Goal: Task Accomplishment & Management: Use online tool/utility

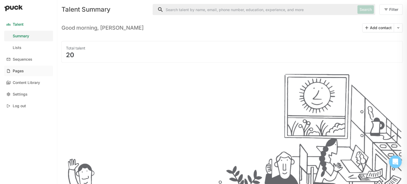
click at [30, 70] on link "Pages" at bounding box center [28, 71] width 49 height 11
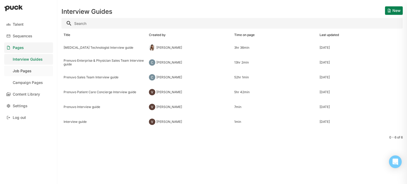
click at [29, 72] on div "Job Pages" at bounding box center [22, 71] width 19 height 5
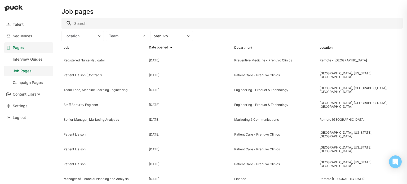
click at [26, 51] on link "Pages" at bounding box center [28, 47] width 49 height 11
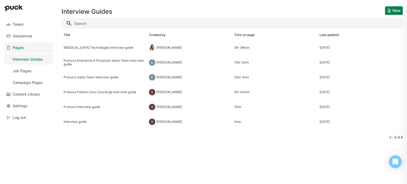
click at [397, 7] on button "New" at bounding box center [394, 10] width 18 height 8
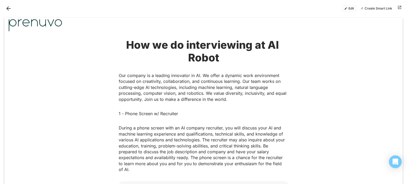
click at [5, 10] on button "Back" at bounding box center [8, 8] width 8 height 8
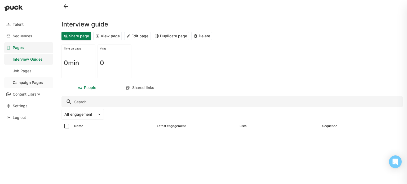
click at [26, 84] on div "Campaign Pages" at bounding box center [28, 83] width 30 height 5
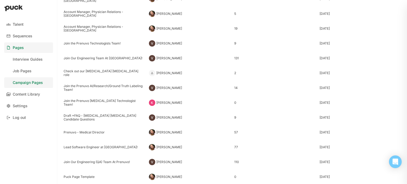
scroll to position [632, 0]
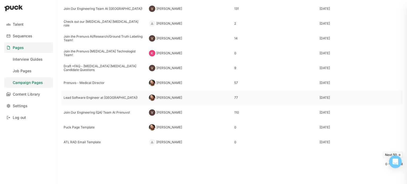
click at [90, 98] on div "Lead Software Engineer at [GEOGRAPHIC_DATA]!" at bounding box center [104, 98] width 81 height 4
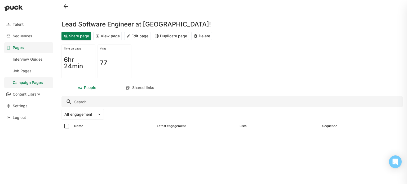
click at [108, 35] on button "View page" at bounding box center [107, 36] width 29 height 8
click at [167, 36] on button "Duplicate page" at bounding box center [171, 36] width 37 height 8
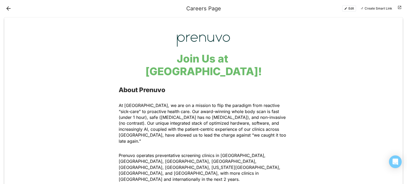
click at [347, 8] on button "Edit" at bounding box center [349, 8] width 14 height 6
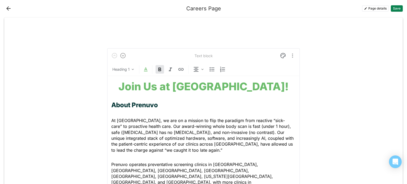
click at [228, 86] on strong "Join Us at [GEOGRAPHIC_DATA]!" at bounding box center [203, 86] width 170 height 13
click at [218, 90] on strong "Join Us at [GEOGRAPHIC_DATA]!" at bounding box center [203, 86] width 170 height 13
click at [367, 9] on button "Page details" at bounding box center [375, 8] width 27 height 6
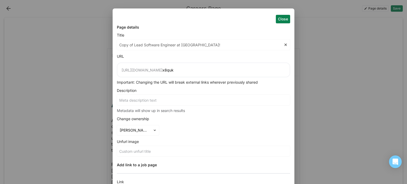
click at [164, 42] on input "Copy of Lead Software Engineer at [GEOGRAPHIC_DATA]!" at bounding box center [200, 44] width 166 height 11
click at [196, 48] on input "Copy of Lead Software Engineer at [GEOGRAPHIC_DATA]!" at bounding box center [200, 44] width 166 height 11
drag, startPoint x: 176, startPoint y: 45, endPoint x: 115, endPoint y: 49, distance: 60.8
click at [115, 49] on div "Close Page details Title Copy of Lead Software Engineer at [GEOGRAPHIC_DATA]! U…" at bounding box center [204, 152] width 182 height 288
paste input "Director, Performance Marketing"
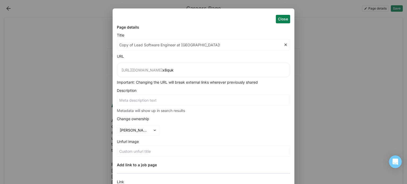
type input "Director, Performance Marketing at [GEOGRAPHIC_DATA]!"
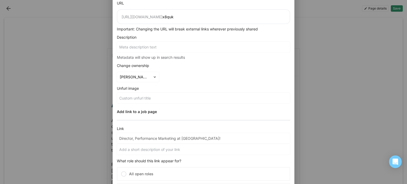
scroll to position [53, 0]
type input "Director, Performance Marketing at [GEOGRAPHIC_DATA]!"
click at [148, 80] on div "[PERSON_NAME][EMAIL_ADDRESS][PERSON_NAME][DOMAIN_NAME]" at bounding box center [138, 77] width 42 height 11
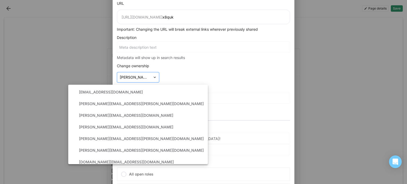
scroll to position [110, 0]
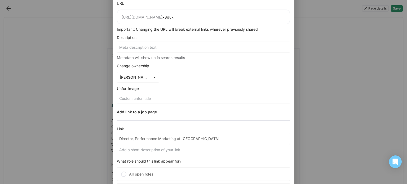
click at [205, 76] on div "Close Page details Title Director, Performance Marketing at [GEOGRAPHIC_DATA]! …" at bounding box center [204, 100] width 182 height 288
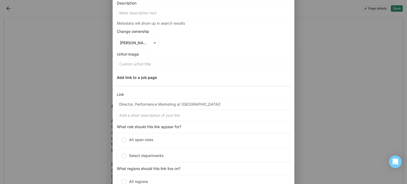
scroll to position [119, 0]
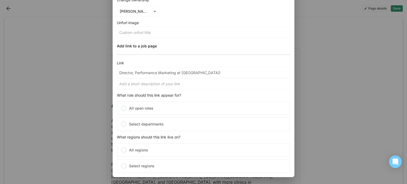
click at [155, 81] on input at bounding box center [203, 83] width 173 height 11
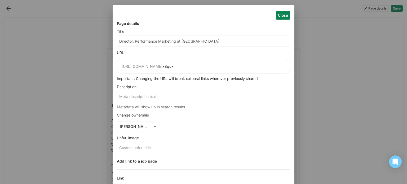
scroll to position [0, 0]
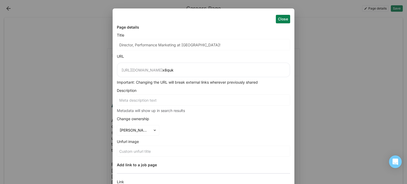
click at [279, 17] on button "Close" at bounding box center [283, 19] width 14 height 8
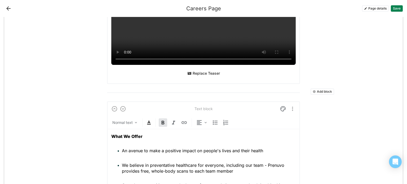
scroll to position [1173, 0]
click at [319, 89] on button "Add block" at bounding box center [322, 92] width 24 height 6
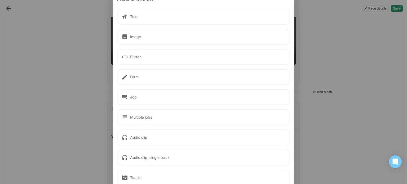
scroll to position [26, 0]
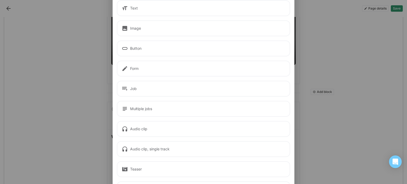
click at [169, 47] on div "Button" at bounding box center [203, 49] width 173 height 16
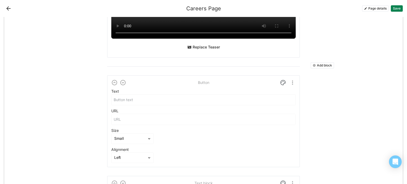
scroll to position [1173, 0]
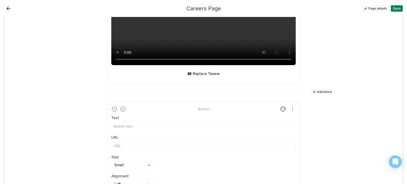
click at [166, 121] on input at bounding box center [203, 126] width 184 height 11
click at [159, 141] on input at bounding box center [203, 146] width 184 height 11
click at [292, 106] on img "More options" at bounding box center [292, 109] width 6 height 6
click at [278, 120] on div "Delete" at bounding box center [278, 121] width 11 height 5
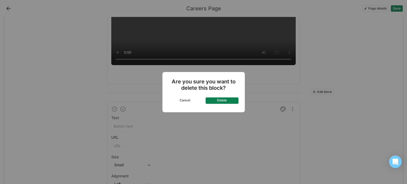
click at [228, 101] on button "Delete" at bounding box center [221, 100] width 33 height 6
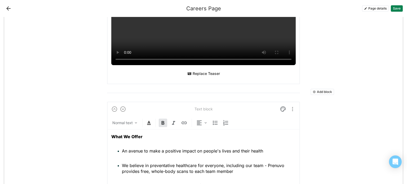
click at [314, 89] on button "Add block" at bounding box center [322, 92] width 24 height 6
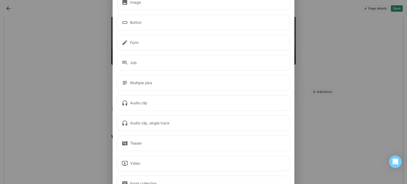
scroll to position [26, 0]
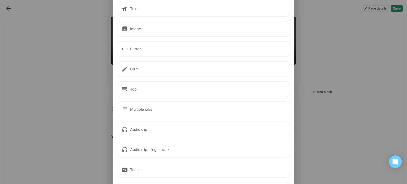
click at [158, 72] on div "Form" at bounding box center [203, 69] width 173 height 16
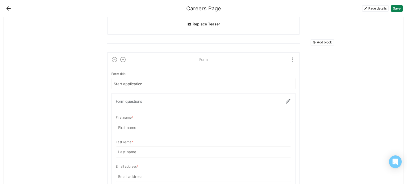
scroll to position [1226, 0]
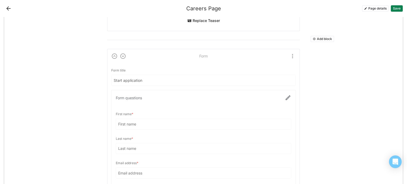
click at [158, 75] on input "Start application" at bounding box center [203, 80] width 184 height 11
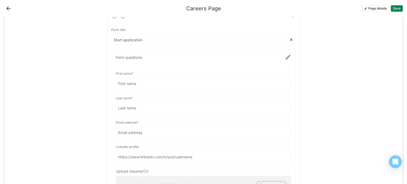
scroll to position [1200, 0]
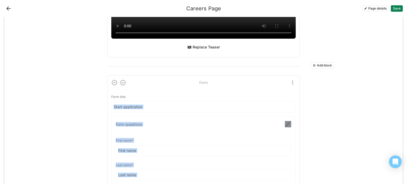
drag, startPoint x: 260, startPoint y: 72, endPoint x: 213, endPoint y: 104, distance: 56.0
click at [122, 79] on img at bounding box center [123, 82] width 6 height 6
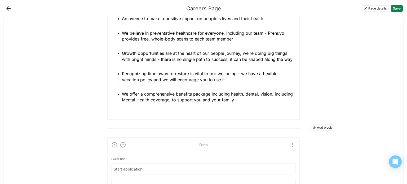
scroll to position [1297, 0]
click at [121, 142] on img at bounding box center [123, 145] width 6 height 6
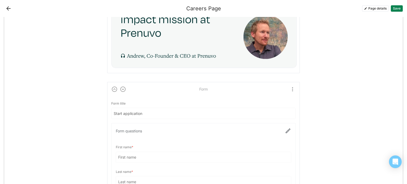
scroll to position [1455, 0]
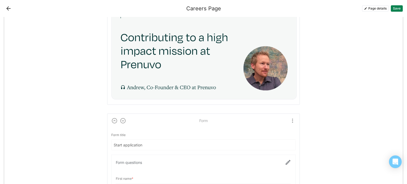
click at [122, 118] on img at bounding box center [123, 121] width 6 height 6
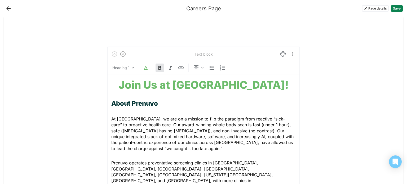
scroll to position [0, 0]
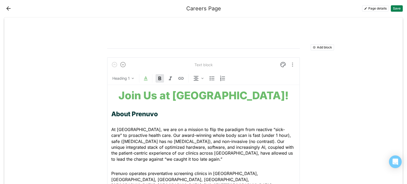
click at [399, 8] on button "Save" at bounding box center [397, 8] width 12 height 6
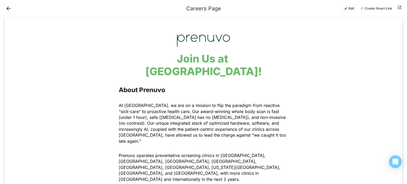
click at [352, 8] on button "Edit" at bounding box center [349, 8] width 14 height 6
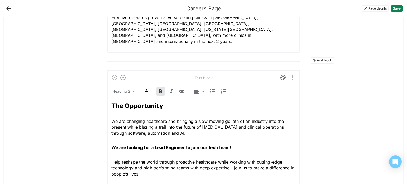
scroll to position [150, 0]
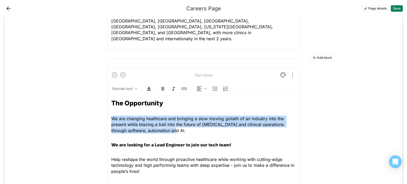
drag, startPoint x: 110, startPoint y: 105, endPoint x: 169, endPoint y: 118, distance: 61.4
click at [169, 118] on p "We are changing healthcare and bringing a slow moving goliath of an industry in…" at bounding box center [203, 125] width 184 height 18
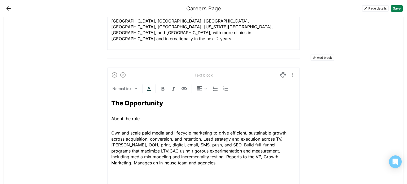
click at [111, 130] on span "Own and scale paid media and lifecycle marketing to drive efficient, sustainabl…" at bounding box center [199, 147] width 176 height 35
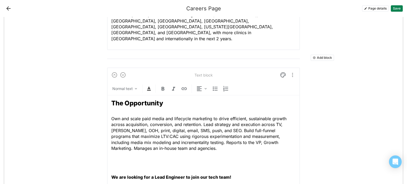
click at [124, 160] on p at bounding box center [203, 163] width 184 height 6
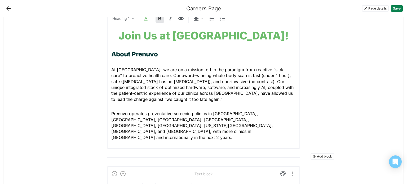
scroll to position [79, 0]
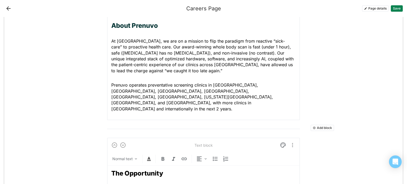
click at [150, 68] on span "At [GEOGRAPHIC_DATA], we are on a mission to flip the paradigm from reactive “s…" at bounding box center [203, 55] width 184 height 35
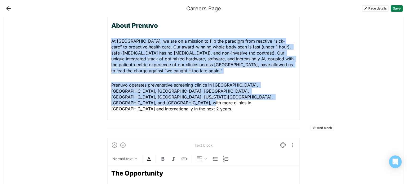
drag, startPoint x: 220, startPoint y: 98, endPoint x: 109, endPoint y: 37, distance: 127.0
click at [109, 37] on div "Text block Normal text Join Us at [GEOGRAPHIC_DATA]! About Prenuvo At [GEOGRAPH…" at bounding box center [203, 44] width 193 height 151
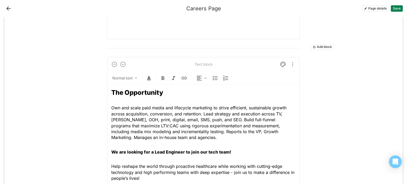
scroll to position [212, 0]
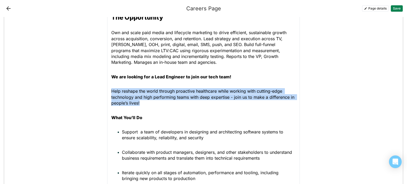
drag, startPoint x: 141, startPoint y: 103, endPoint x: 108, endPoint y: 92, distance: 34.3
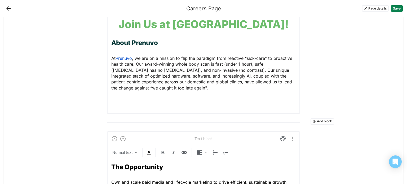
scroll to position [53, 0]
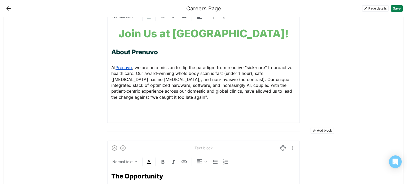
click at [119, 117] on div "Join Us at [GEOGRAPHIC_DATA]! About Prenuvo At [GEOGRAPHIC_DATA] , we are on a …" at bounding box center [203, 71] width 184 height 96
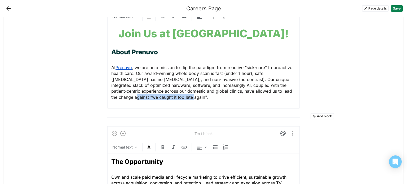
drag, startPoint x: 182, startPoint y: 99, endPoint x: 125, endPoint y: 95, distance: 57.8
click at [125, 95] on p "At [GEOGRAPHIC_DATA] , we are on a mission to flip the paradigm from reactive “…" at bounding box center [203, 82] width 184 height 35
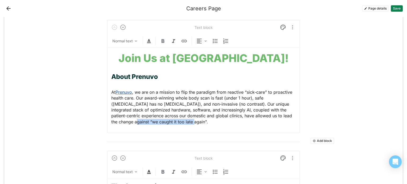
scroll to position [0, 0]
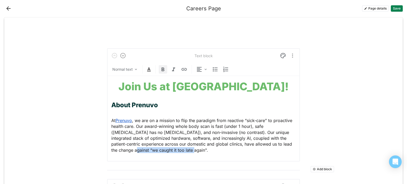
click at [161, 70] on img at bounding box center [163, 69] width 6 height 6
click at [166, 138] on span ", we are on a mission to flip the paradigm from reactive “sick-care” to proacti…" at bounding box center [202, 135] width 182 height 35
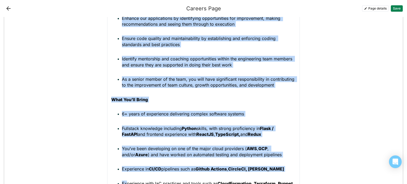
scroll to position [418, 0]
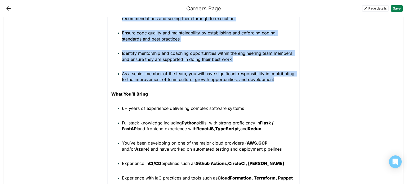
drag, startPoint x: 114, startPoint y: 89, endPoint x: 276, endPoint y: 81, distance: 162.3
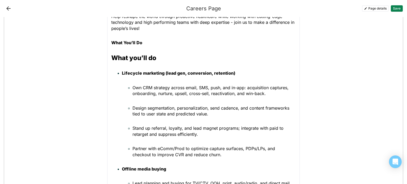
scroll to position [256, 0]
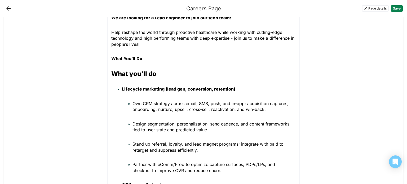
click at [122, 87] on strong "Lifecycle marketing (lead gen, conversion, retention)" at bounding box center [178, 88] width 113 height 5
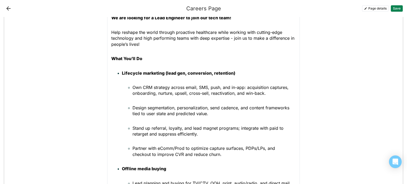
drag, startPoint x: 121, startPoint y: 72, endPoint x: 226, endPoint y: 72, distance: 105.4
click at [226, 72] on strong "Lifecycle marketing (lead gen, conversion, retention)" at bounding box center [178, 72] width 113 height 5
click at [229, 73] on strong "Lifecycle marketing (lead gen, conversion, retention)" at bounding box center [178, 72] width 113 height 5
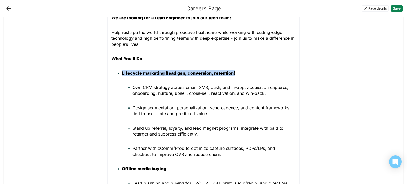
click at [231, 74] on p "Lifecycle marketing (lead gen, conversion, retention)" at bounding box center [209, 73] width 174 height 6
click at [230, 75] on strong "Lifecycle marketing (lead gen, conversion, retention)" at bounding box center [178, 72] width 113 height 5
click at [132, 86] on span "Own CRM strategy across email, SMS, push, and in-app: acquisition captures, onb…" at bounding box center [210, 90] width 157 height 11
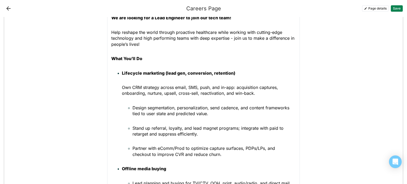
click at [132, 105] on span "Design segmentation, personalization, send cadence, and content frameworks tied…" at bounding box center [211, 110] width 158 height 11
click at [132, 127] on span "Stand up referral, loyalty, and lead magnet programs; integrate with paid to re…" at bounding box center [208, 131] width 152 height 11
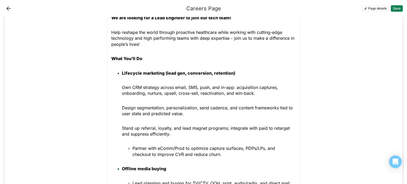
click at [129, 147] on ul "Partner with eComm/Prod to optimize capture surfaces, PDPs/LPs, and checkout to…" at bounding box center [209, 151] width 174 height 12
click at [144, 105] on p "Design segmentation, personalization, send cadence, and content frameworks tied…" at bounding box center [209, 111] width 174 height 12
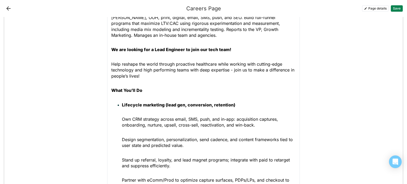
scroll to position [177, 0]
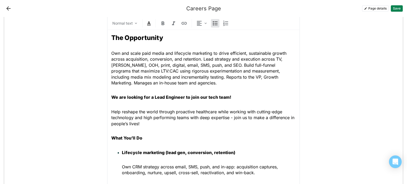
click at [122, 152] on strong "Lifecycle marketing (lead gen, conversion, retention)" at bounding box center [178, 152] width 113 height 5
click at [213, 24] on img at bounding box center [215, 23] width 6 height 6
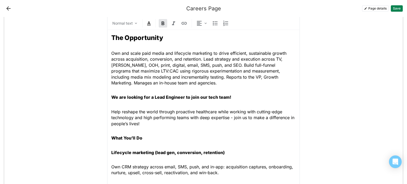
click at [146, 152] on strong "Lifecycle marketing (lead gen, conversion, retention)" at bounding box center [167, 152] width 113 height 5
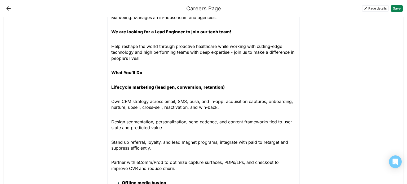
scroll to position [256, 0]
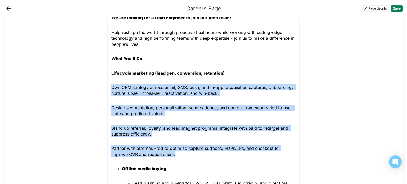
drag, startPoint x: 110, startPoint y: 86, endPoint x: 180, endPoint y: 153, distance: 97.4
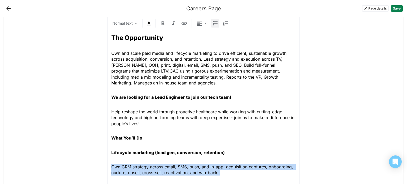
click at [212, 22] on img at bounding box center [215, 23] width 6 height 6
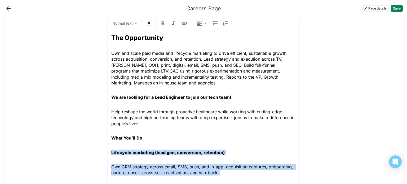
scroll to position [230, 0]
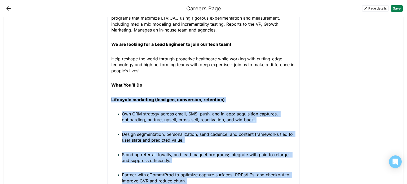
click at [172, 118] on span "Own CRM strategy across email, SMS, push, and in-app: acquisition captures, onb…" at bounding box center [200, 116] width 157 height 11
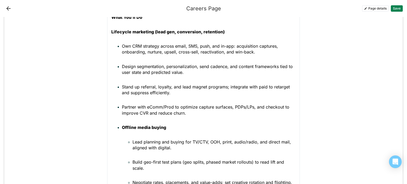
scroll to position [309, 0]
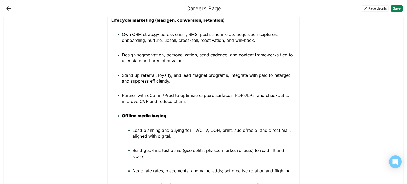
click at [122, 115] on strong "Offline media buying" at bounding box center [144, 115] width 44 height 5
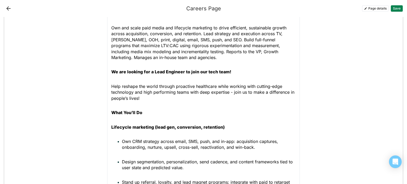
scroll to position [177, 0]
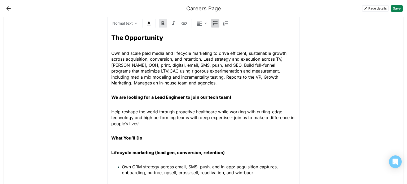
click at [212, 23] on img at bounding box center [215, 23] width 6 height 6
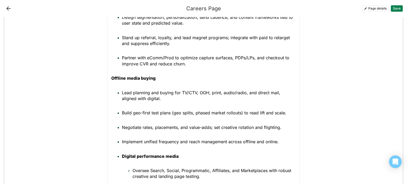
scroll to position [350, 0]
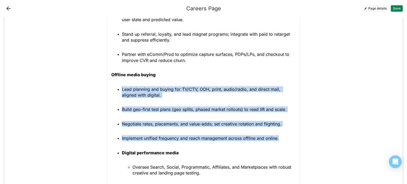
drag, startPoint x: 120, startPoint y: 88, endPoint x: 279, endPoint y: 138, distance: 167.4
click at [279, 138] on ul "Lead planning and buying for TV/CTV, OOH, print, audio/radio, and direct mail, …" at bounding box center [203, 113] width 184 height 55
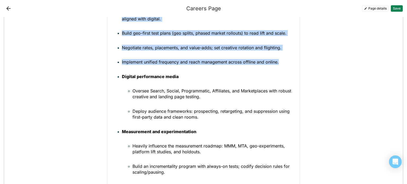
scroll to position [430, 0]
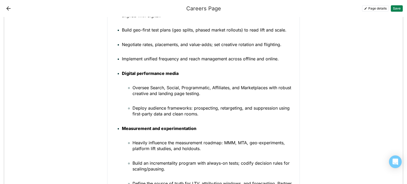
click at [282, 58] on p "Implement unified frequency and reach management across offline and online." at bounding box center [209, 59] width 174 height 6
click at [122, 73] on strong "Digital performance media" at bounding box center [150, 73] width 57 height 5
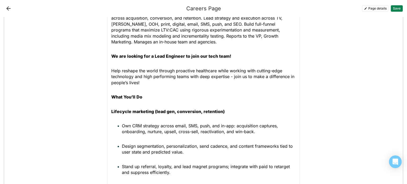
scroll to position [165, 0]
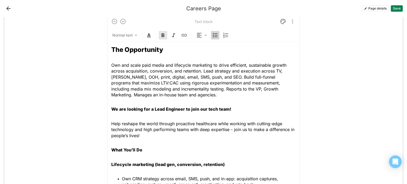
click at [215, 32] on img at bounding box center [215, 35] width 6 height 6
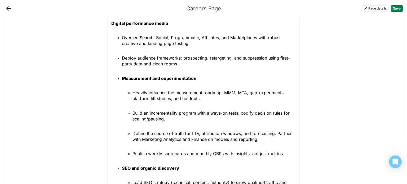
scroll to position [481, 0]
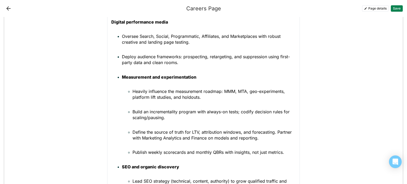
click at [122, 77] on strong "Measurement and experimentation" at bounding box center [159, 76] width 74 height 5
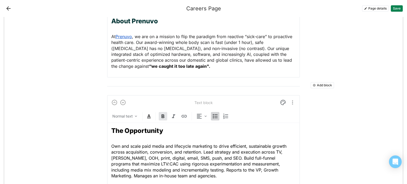
click at [211, 115] on div at bounding box center [215, 116] width 8 height 8
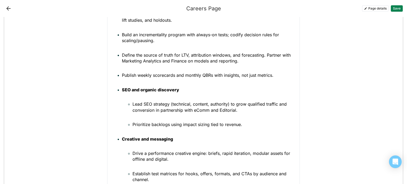
scroll to position [589, 0]
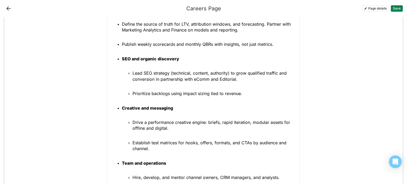
click at [122, 58] on strong "SEO and organic discovery" at bounding box center [150, 58] width 57 height 5
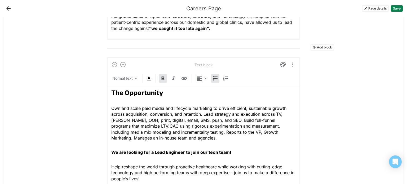
scroll to position [113, 0]
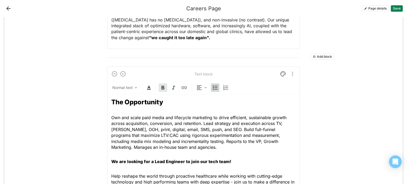
click at [212, 88] on img at bounding box center [215, 87] width 6 height 6
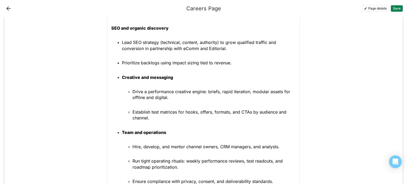
scroll to position [653, 0]
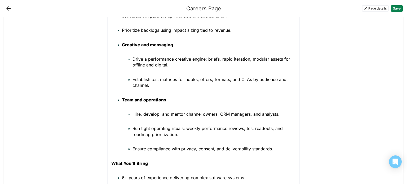
click at [119, 43] on ul "Creative and messaging Drive a performance creative engine: briefs, rapid itera…" at bounding box center [203, 97] width 184 height 110
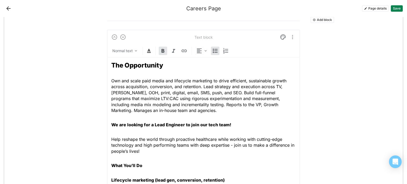
scroll to position [96, 0]
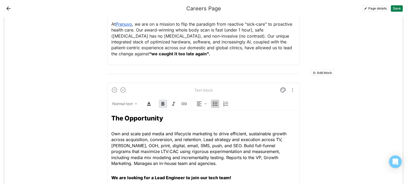
click at [213, 105] on img at bounding box center [215, 104] width 6 height 6
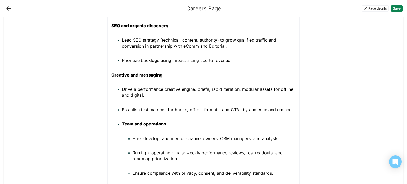
scroll to position [675, 0]
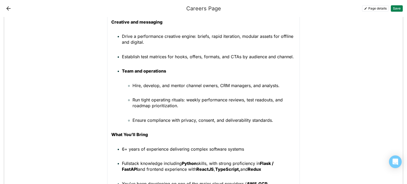
click at [122, 72] on strong "Team and operations" at bounding box center [144, 70] width 44 height 5
click at [122, 71] on strong "Team and operations" at bounding box center [144, 70] width 44 height 5
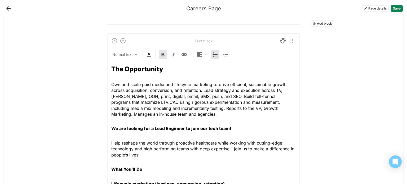
scroll to position [93, 0]
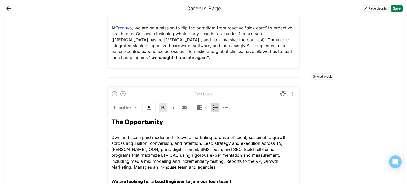
click at [212, 108] on img at bounding box center [215, 107] width 6 height 6
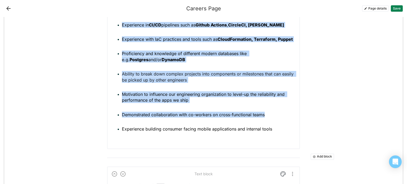
scroll to position [846, 0]
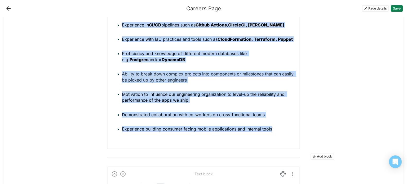
drag, startPoint x: 109, startPoint y: 85, endPoint x: 276, endPoint y: 133, distance: 174.2
copy div "What You’ll Bring 6+ years of experience delivering complex software systems Fu…"
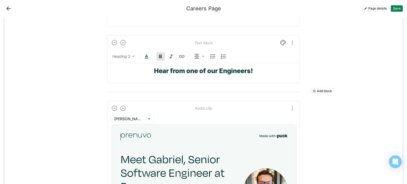
scroll to position [833, 0]
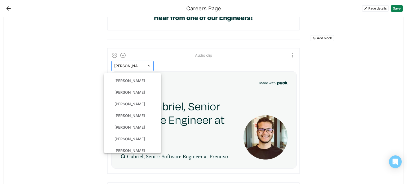
click at [136, 64] on div at bounding box center [129, 66] width 30 height 6
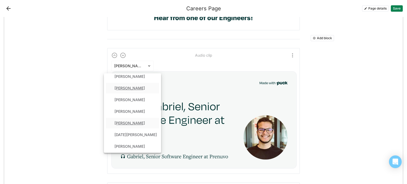
scroll to position [159, 0]
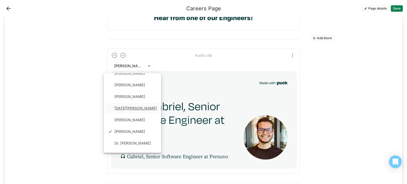
click at [135, 106] on div "[DATE][PERSON_NAME]" at bounding box center [132, 108] width 53 height 11
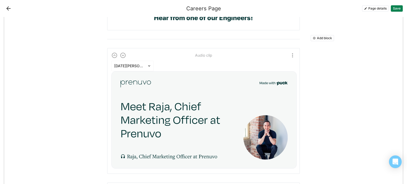
scroll to position [780, 0]
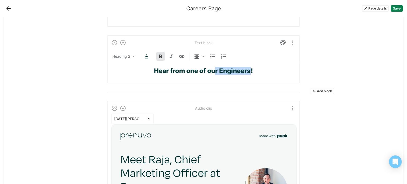
drag, startPoint x: 248, startPoint y: 71, endPoint x: 213, endPoint y: 71, distance: 34.7
click at [213, 71] on strong "Hear from one of our Engineers!" at bounding box center [203, 71] width 99 height 8
click at [205, 70] on strong "Hear from one of our Engineers!" at bounding box center [203, 71] width 99 height 8
click at [238, 68] on strong "Hear from our Engineers!" at bounding box center [203, 71] width 78 height 8
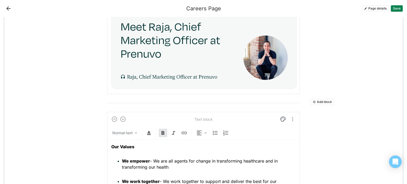
scroll to position [903, 0]
click at [314, 100] on button "Add block" at bounding box center [322, 102] width 24 height 6
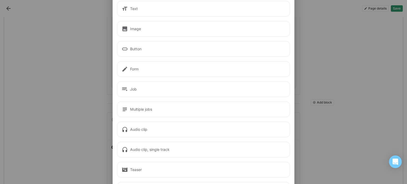
scroll to position [0, 0]
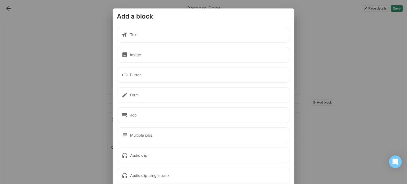
click at [160, 37] on div "Text" at bounding box center [203, 35] width 173 height 16
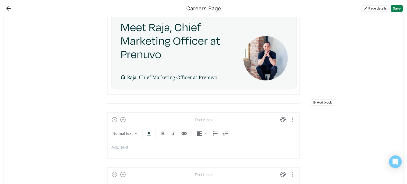
scroll to position [982, 0]
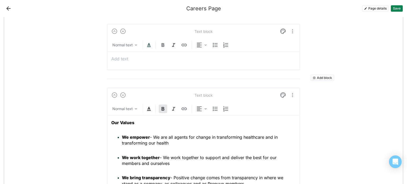
click at [120, 56] on p at bounding box center [203, 59] width 184 height 6
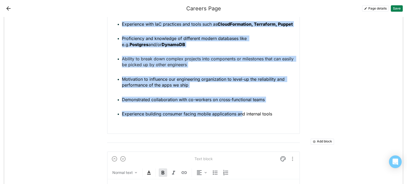
scroll to position [1101, 0]
drag, startPoint x: 118, startPoint y: 47, endPoint x: 276, endPoint y: 115, distance: 172.9
click at [276, 115] on ul "6+ years of experience delivering complex software systems Fullstack knowledge …" at bounding box center [203, 34] width 184 height 165
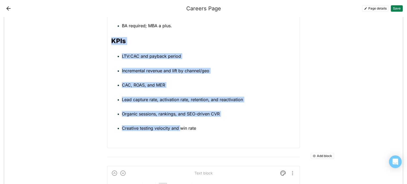
scroll to position [1198, 0]
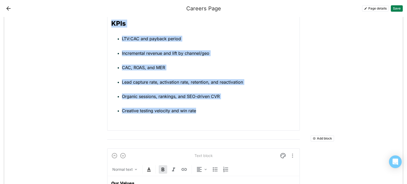
drag, startPoint x: 109, startPoint y: 119, endPoint x: 217, endPoint y: 109, distance: 108.5
copy div "KPIs LTV:CAC and payback period Incremental revenue and lift by channel/geo CAC…"
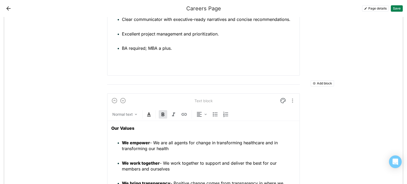
scroll to position [1119, 0]
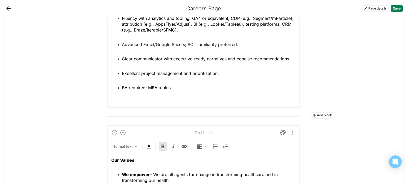
click at [325, 113] on button "Add block" at bounding box center [322, 115] width 24 height 6
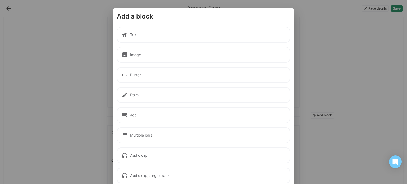
click at [155, 38] on div "Text" at bounding box center [203, 35] width 173 height 16
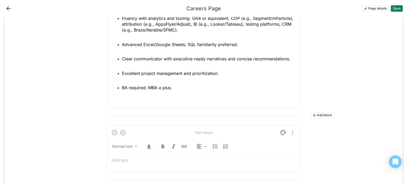
click at [120, 159] on p at bounding box center [203, 160] width 184 height 6
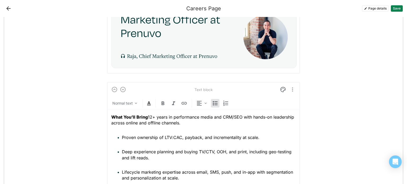
scroll to position [919, 0]
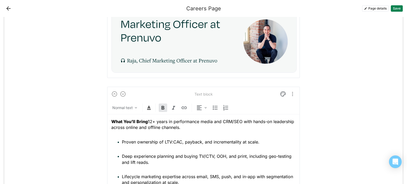
click at [145, 119] on span "What You’ll Bring 12+ years in performance media and CRM/SEO with hands-on lead…" at bounding box center [203, 124] width 184 height 11
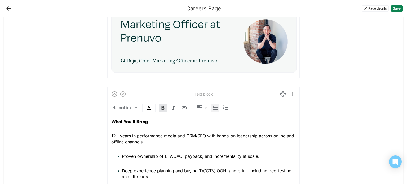
click at [213, 105] on img at bounding box center [215, 108] width 6 height 6
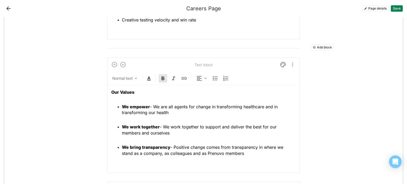
scroll to position [1334, 0]
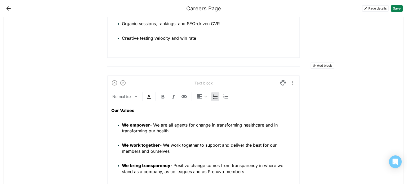
drag, startPoint x: 249, startPoint y: 172, endPoint x: 117, endPoint y: 123, distance: 140.4
click at [117, 123] on div "Our Values We empower - We are all agents for change in transforming healthcare…" at bounding box center [203, 145] width 184 height 84
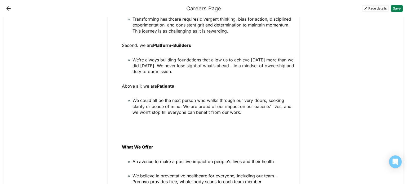
scroll to position [1455, 0]
click at [117, 143] on ul "First: we are Pioneers Transforming healthcare requires divergent thinking, bia…" at bounding box center [203, 146] width 184 height 291
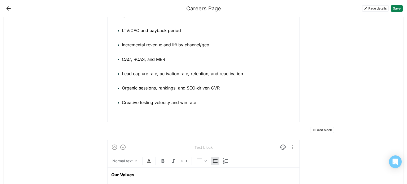
scroll to position [1349, 0]
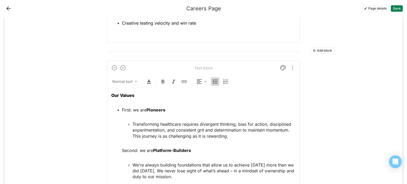
click at [212, 78] on img at bounding box center [215, 81] width 6 height 6
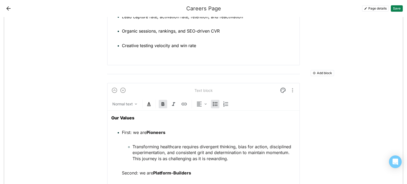
scroll to position [1319, 0]
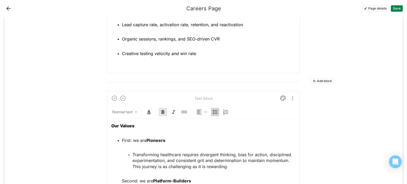
click at [211, 109] on div at bounding box center [215, 112] width 8 height 8
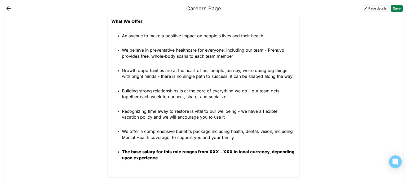
scroll to position [1610, 0]
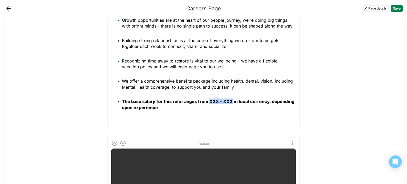
drag, startPoint x: 228, startPoint y: 99, endPoint x: 207, endPoint y: 99, distance: 21.2
click at [207, 99] on strong "The base salary for this role ranges from XXX - XXX in local currency, dependin…" at bounding box center [208, 104] width 173 height 11
click at [181, 105] on p "The base salary for this role ranges from $210K – $270K in local currency, depe…" at bounding box center [209, 105] width 174 height 12
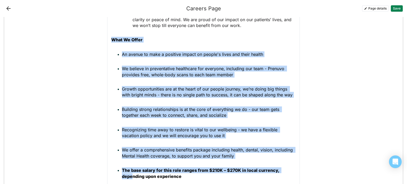
scroll to position [1547, 0]
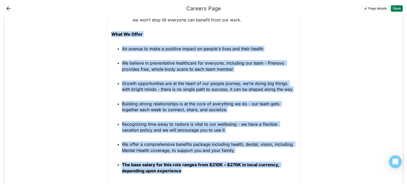
drag, startPoint x: 110, startPoint y: 100, endPoint x: 200, endPoint y: 171, distance: 115.3
click at [200, 171] on div "Our Values First: we are Pioneers Transforming healthcare requires divergent th…" at bounding box center [203, 39] width 184 height 296
copy div "What We Offer An avenue to make a positive impact on people's lives and their h…"
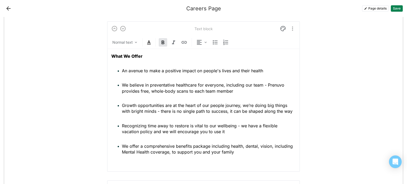
scroll to position [1799, 0]
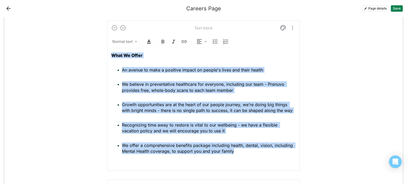
drag, startPoint x: 241, startPoint y: 152, endPoint x: 105, endPoint y: 54, distance: 167.5
click at [107, 54] on div "Text block Normal text What We Offer An avenue to make a positive impact on peo…" at bounding box center [203, 95] width 193 height 151
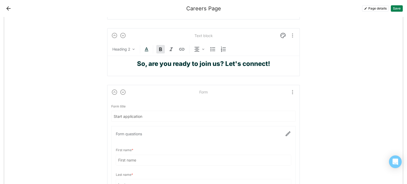
scroll to position [2152, 0]
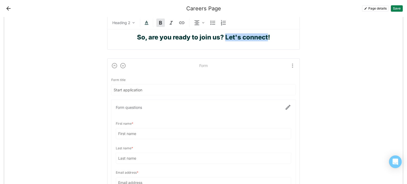
drag, startPoint x: 266, startPoint y: 33, endPoint x: 225, endPoint y: 33, distance: 41.0
click at [225, 33] on strong "So, are you ready to join us? Let's connect!" at bounding box center [203, 37] width 133 height 8
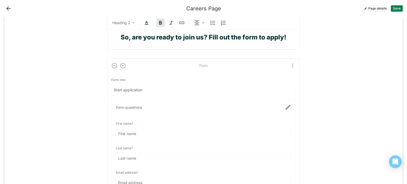
click at [256, 33] on strong "So, are you ready to join us? Fill out the form to apply!" at bounding box center [203, 37] width 166 height 8
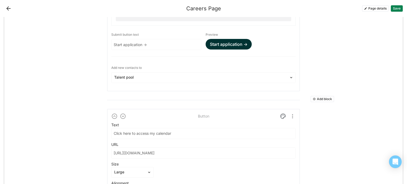
scroll to position [2373, 0]
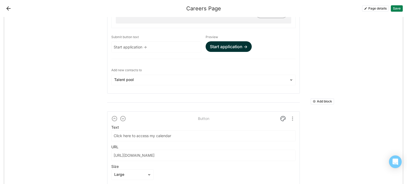
click at [324, 98] on button "Add block" at bounding box center [322, 101] width 24 height 6
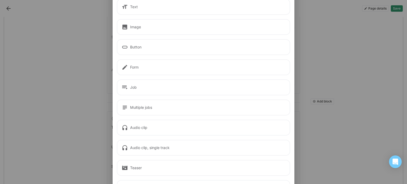
scroll to position [0, 0]
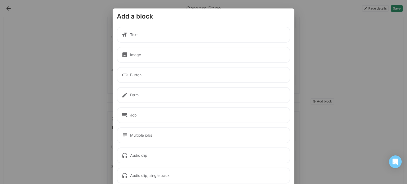
click at [150, 37] on div "Text" at bounding box center [203, 35] width 173 height 16
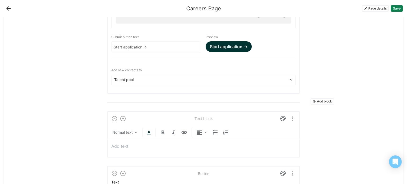
click at [163, 143] on p at bounding box center [203, 146] width 184 height 6
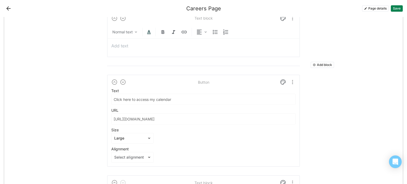
scroll to position [2469, 0]
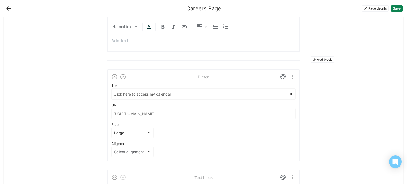
click at [174, 89] on input "Click here to access my calendar" at bounding box center [199, 94] width 177 height 11
click at [235, 111] on input "[URL][DOMAIN_NAME]" at bounding box center [199, 113] width 177 height 11
click at [142, 129] on div "Large" at bounding box center [128, 133] width 35 height 8
click at [117, 149] on div at bounding box center [129, 152] width 30 height 6
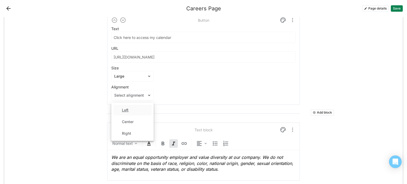
scroll to position [2513, 0]
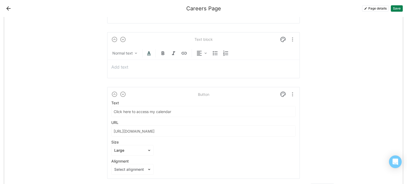
scroll to position [2434, 0]
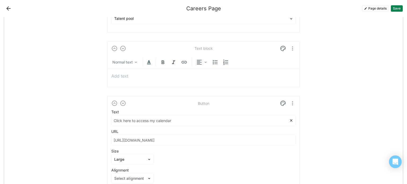
click at [193, 116] on input "Click here to access my calendar" at bounding box center [199, 120] width 177 height 11
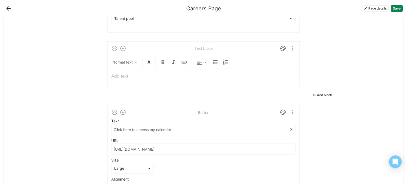
drag, startPoint x: 176, startPoint y: 125, endPoint x: 135, endPoint y: 124, distance: 41.3
click at [135, 124] on input "Click here to access my calendar" at bounding box center [199, 129] width 177 height 11
click at [192, 124] on input "Click here to schedule a brief get to know you call with me" at bounding box center [199, 129] width 177 height 11
click at [199, 125] on input "Click here to schedule a brief get to know you call with me" at bounding box center [199, 129] width 177 height 11
click at [192, 124] on input "Click here to schedule a brief get to know you call with me" at bounding box center [199, 129] width 177 height 11
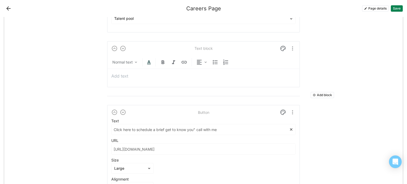
click at [155, 124] on input "Click here to schedule a brief get to know you" call with me" at bounding box center [199, 129] width 177 height 11
drag, startPoint x: 196, startPoint y: 125, endPoint x: 154, endPoint y: 125, distance: 41.8
click at [154, 125] on input "Click here to schedule a "brief get to know you" call with me" at bounding box center [199, 129] width 177 height 11
type input "Click here to schedule a "brief get to know you" call with me"
click at [199, 130] on div "Text Click here to schedule a "brief get to know you" call with me URL [URL][DO…" at bounding box center [203, 156] width 184 height 74
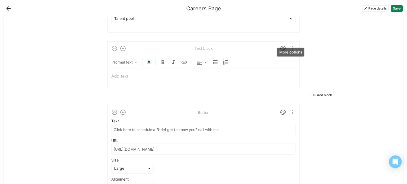
click at [292, 45] on img "More options" at bounding box center [292, 48] width 6 height 6
click at [279, 70] on div "Delete" at bounding box center [278, 70] width 11 height 5
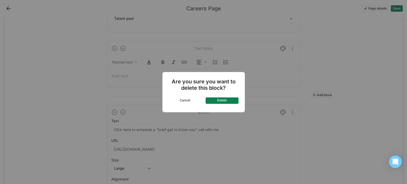
click at [227, 99] on button "Delete" at bounding box center [221, 100] width 33 height 6
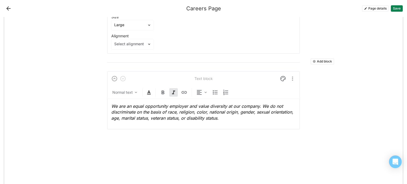
scroll to position [2541, 0]
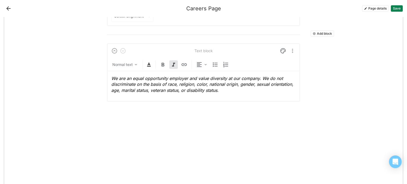
click at [397, 9] on button "Save" at bounding box center [397, 8] width 12 height 6
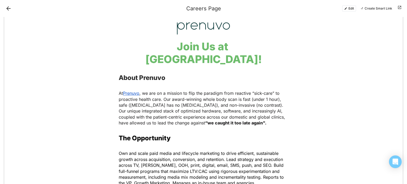
scroll to position [0, 0]
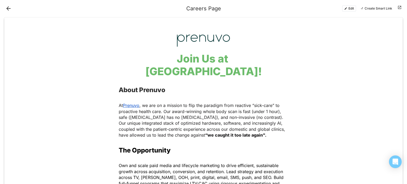
click at [345, 11] on button "Edit" at bounding box center [349, 8] width 14 height 6
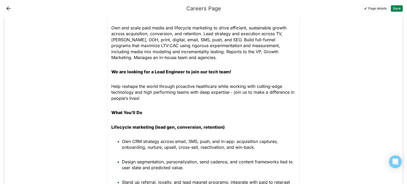
scroll to position [212, 0]
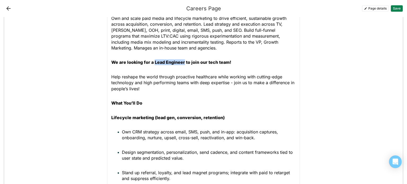
drag, startPoint x: 180, startPoint y: 61, endPoint x: 151, endPoint y: 61, distance: 28.9
click at [151, 61] on strong "We are looking for a Lead Engineer to join our tech team!" at bounding box center [171, 62] width 120 height 5
click at [271, 62] on strong "We are looking for a Director, Performance Marketing (Growth) to join our tech …" at bounding box center [201, 62] width 180 height 5
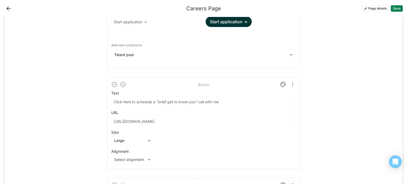
scroll to position [2418, 0]
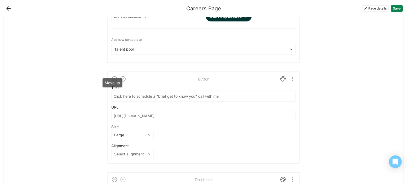
click at [112, 76] on img at bounding box center [114, 79] width 6 height 6
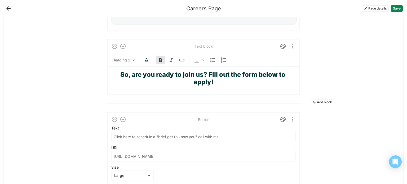
scroll to position [2112, 0]
click at [112, 108] on div at bounding box center [203, 110] width 193 height 4
click at [112, 116] on img at bounding box center [114, 119] width 6 height 6
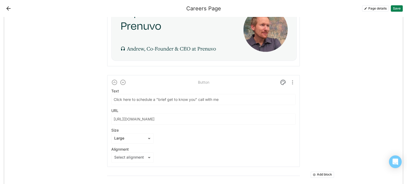
scroll to position [2086, 0]
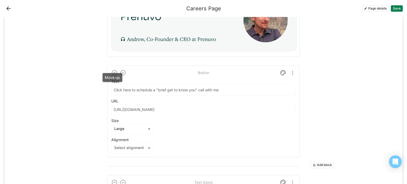
click at [111, 70] on img at bounding box center [114, 73] width 6 height 6
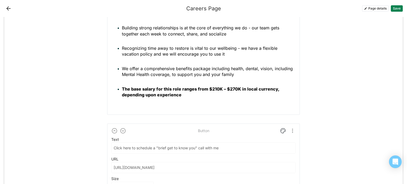
scroll to position [1946, 0]
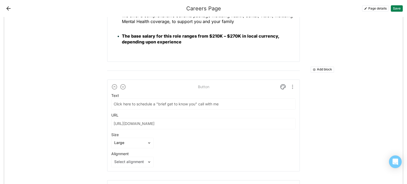
click at [312, 67] on button "Add block" at bounding box center [322, 69] width 24 height 6
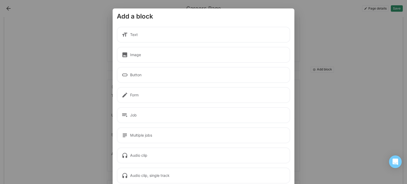
click at [173, 34] on div "Text" at bounding box center [203, 35] width 173 height 16
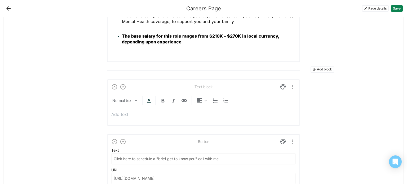
click at [143, 111] on p at bounding box center [203, 114] width 184 height 6
drag, startPoint x: 110, startPoint y: 111, endPoint x: 171, endPoint y: 115, distance: 61.1
click at [171, 115] on div "Got Questions? Let's Chat" at bounding box center [203, 114] width 184 height 14
click at [204, 99] on img at bounding box center [205, 101] width 4 height 4
click at [208, 124] on div "Center" at bounding box center [209, 124] width 12 height 5
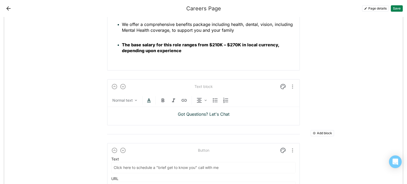
scroll to position [1937, 0]
click at [130, 98] on div "Normal text" at bounding box center [122, 100] width 20 height 5
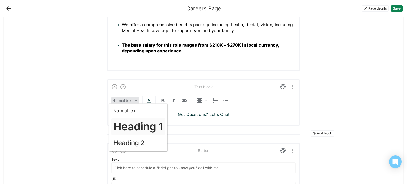
click at [130, 127] on h1 "Heading 1" at bounding box center [138, 126] width 50 height 13
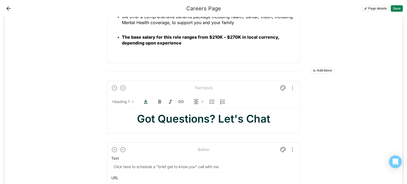
scroll to position [1946, 0]
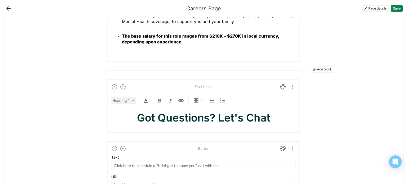
click at [120, 98] on div "Heading 1" at bounding box center [120, 100] width 17 height 5
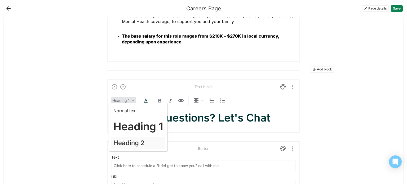
click at [121, 143] on h2 "Heading 2" at bounding box center [128, 143] width 31 height 8
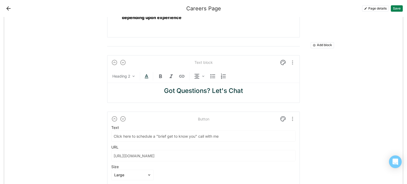
scroll to position [1973, 0]
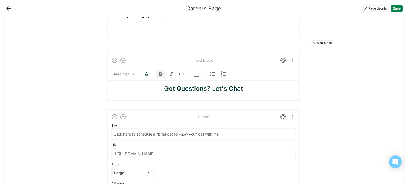
click at [157, 71] on img at bounding box center [160, 74] width 6 height 6
click at [280, 57] on img at bounding box center [283, 60] width 6 height 6
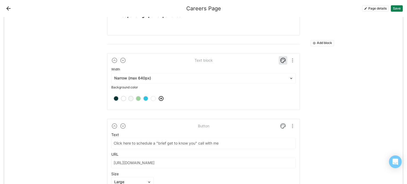
click at [136, 97] on div at bounding box center [138, 99] width 4 height 4
click at [137, 97] on div at bounding box center [138, 99] width 4 height 4
click at [136, 97] on div at bounding box center [138, 99] width 4 height 4
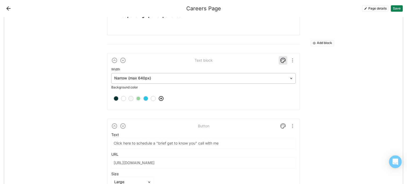
click at [202, 75] on div at bounding box center [200, 78] width 172 height 6
click at [398, 9] on button "Save" at bounding box center [397, 8] width 12 height 6
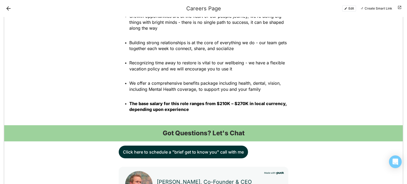
scroll to position [1563, 0]
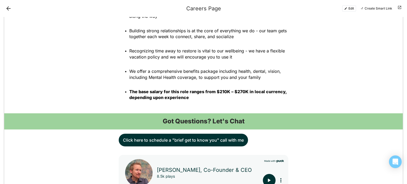
click at [352, 8] on button "Edit" at bounding box center [349, 8] width 14 height 6
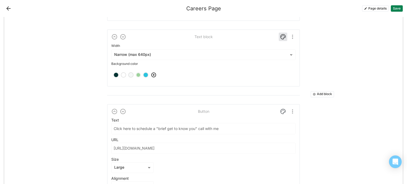
scroll to position [1961, 0]
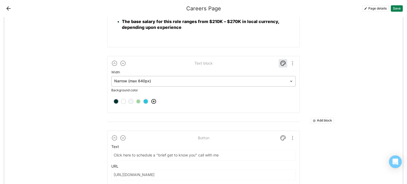
click at [283, 76] on div "Narrow (max 640px)" at bounding box center [203, 81] width 184 height 11
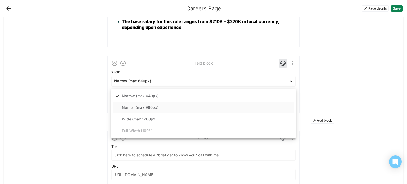
click at [236, 105] on div "Normal (max 960px)" at bounding box center [203, 107] width 180 height 11
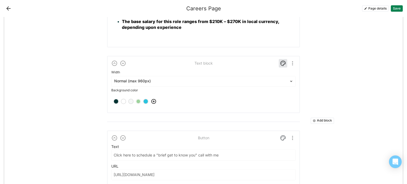
click at [396, 7] on button "Save" at bounding box center [397, 8] width 12 height 6
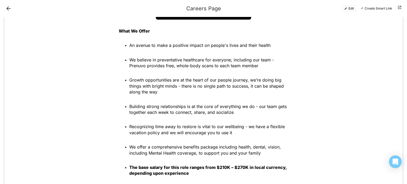
scroll to position [1537, 0]
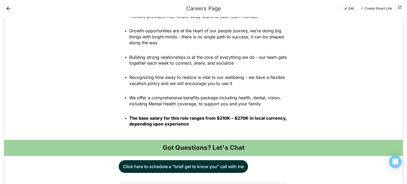
click at [351, 10] on button "Edit" at bounding box center [349, 8] width 14 height 6
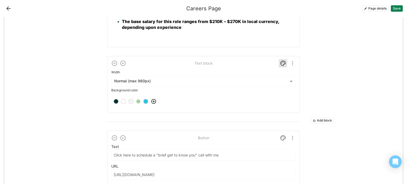
scroll to position [1908, 0]
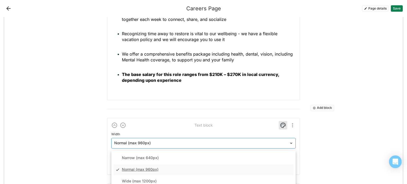
click at [290, 141] on img at bounding box center [291, 143] width 4 height 4
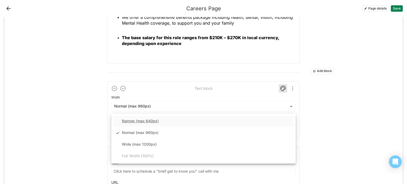
scroll to position [1987, 0]
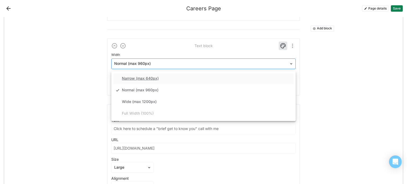
click at [151, 63] on div "Normal (max 960px)" at bounding box center [199, 64] width 177 height 8
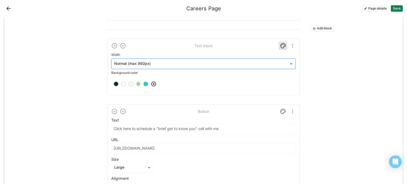
click at [199, 59] on div "Normal (max 960px)" at bounding box center [203, 64] width 184 height 11
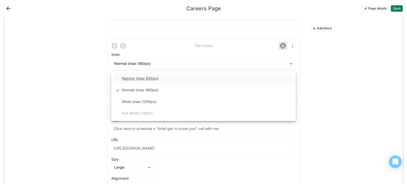
click at [182, 75] on div "Narrow (max 640px)" at bounding box center [203, 78] width 180 height 11
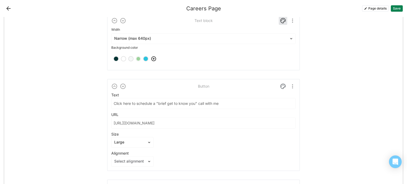
scroll to position [2014, 0]
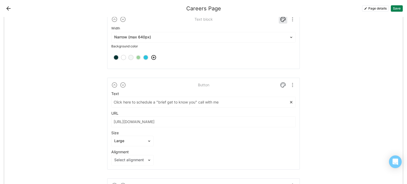
click at [111, 97] on input "Click here to schedule a "brief get to know you" call with me" at bounding box center [199, 102] width 177 height 11
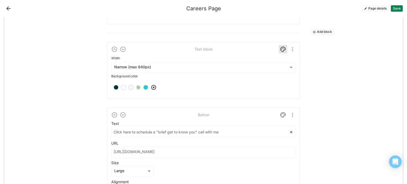
scroll to position [1961, 0]
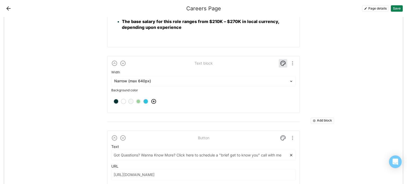
type input "Got Questions? Wanna Know More? Click here to schedule a "brief get to know you…"
click at [290, 61] on img "More options" at bounding box center [292, 63] width 6 height 6
click at [284, 86] on div "Delete" at bounding box center [278, 86] width 11 height 5
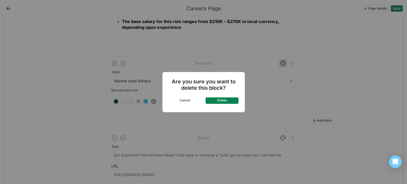
click at [222, 101] on button "Delete" at bounding box center [221, 100] width 33 height 6
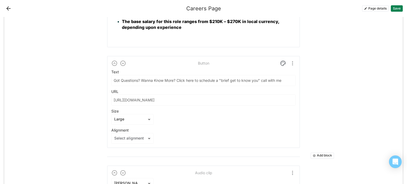
click at [393, 8] on button "Save" at bounding box center [397, 8] width 12 height 6
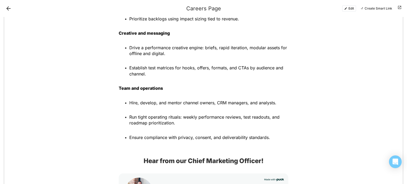
scroll to position [594, 0]
